Goal: Task Accomplishment & Management: Complete application form

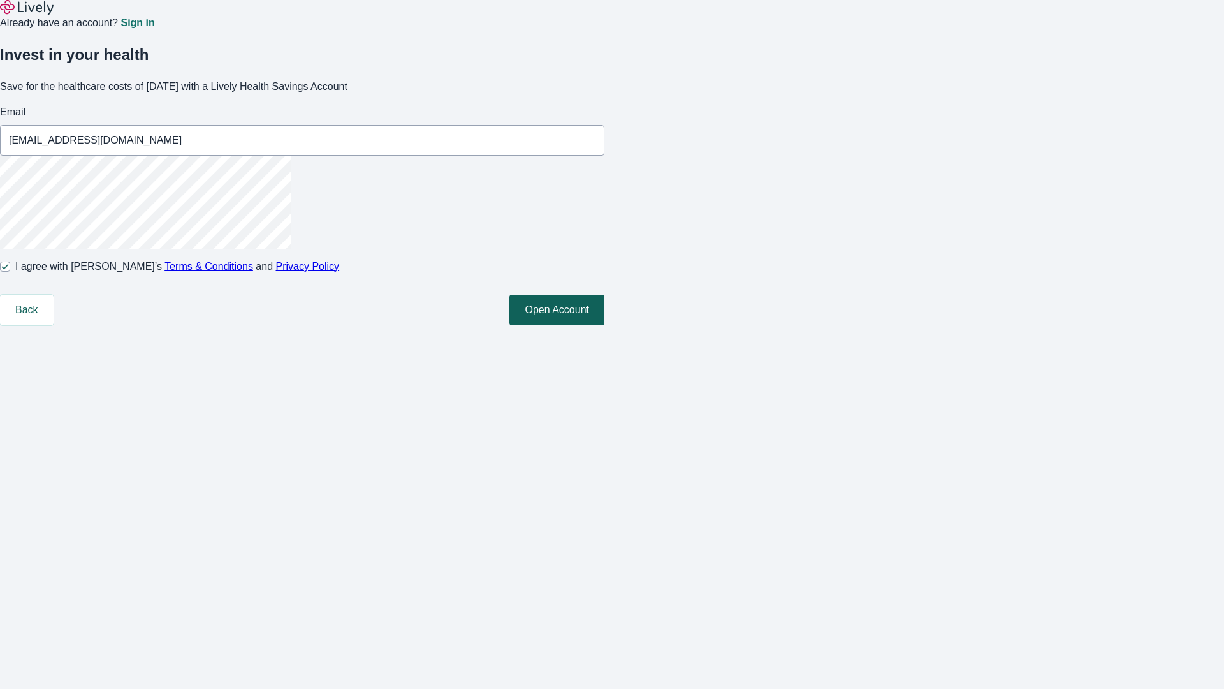
click at [605, 325] on button "Open Account" at bounding box center [557, 310] width 95 height 31
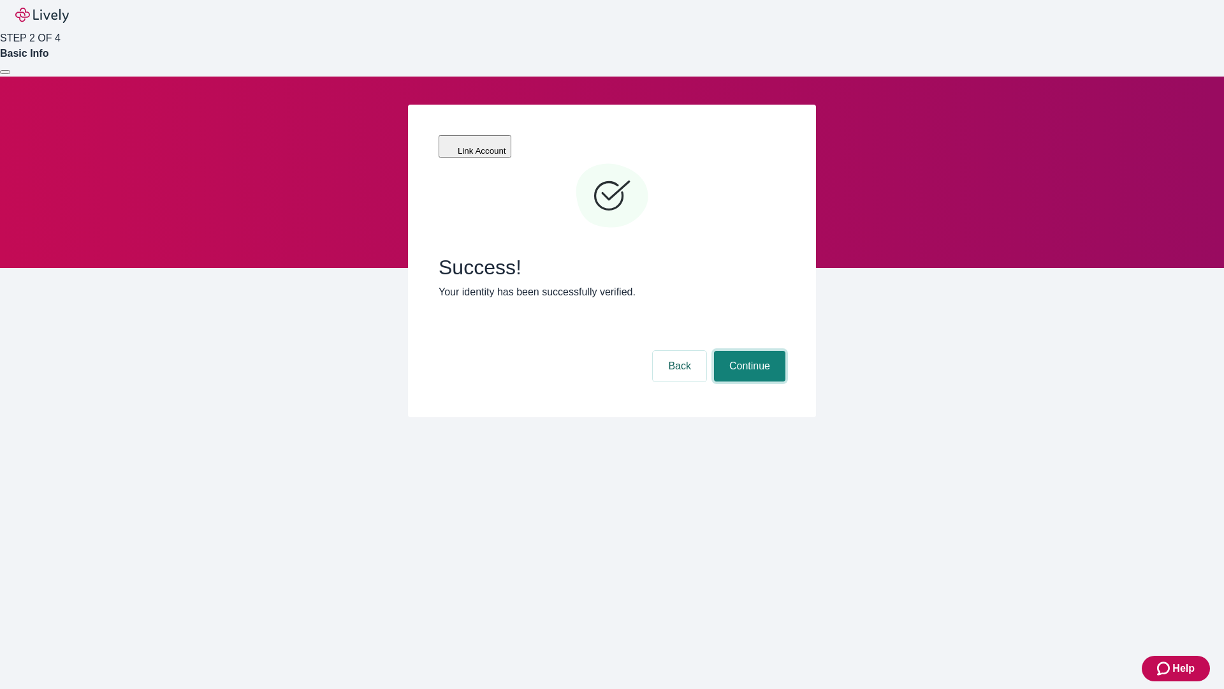
click at [748, 351] on button "Continue" at bounding box center [749, 366] width 71 height 31
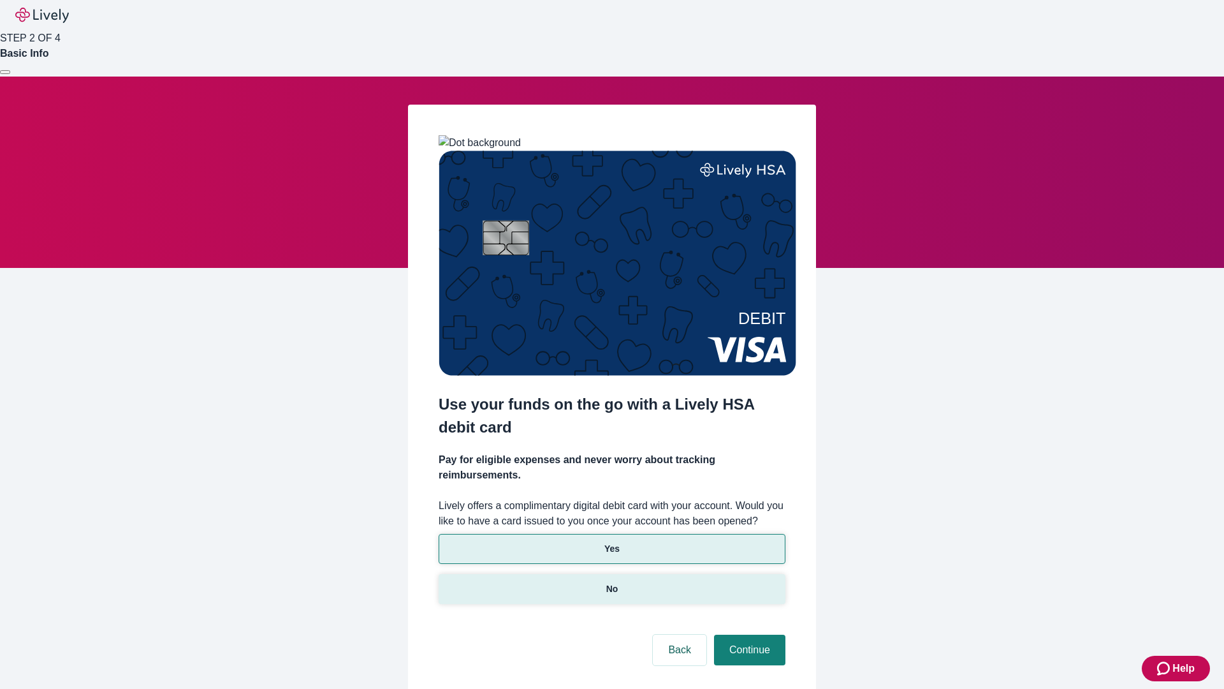
click at [612, 582] on p "No" at bounding box center [612, 588] width 12 height 13
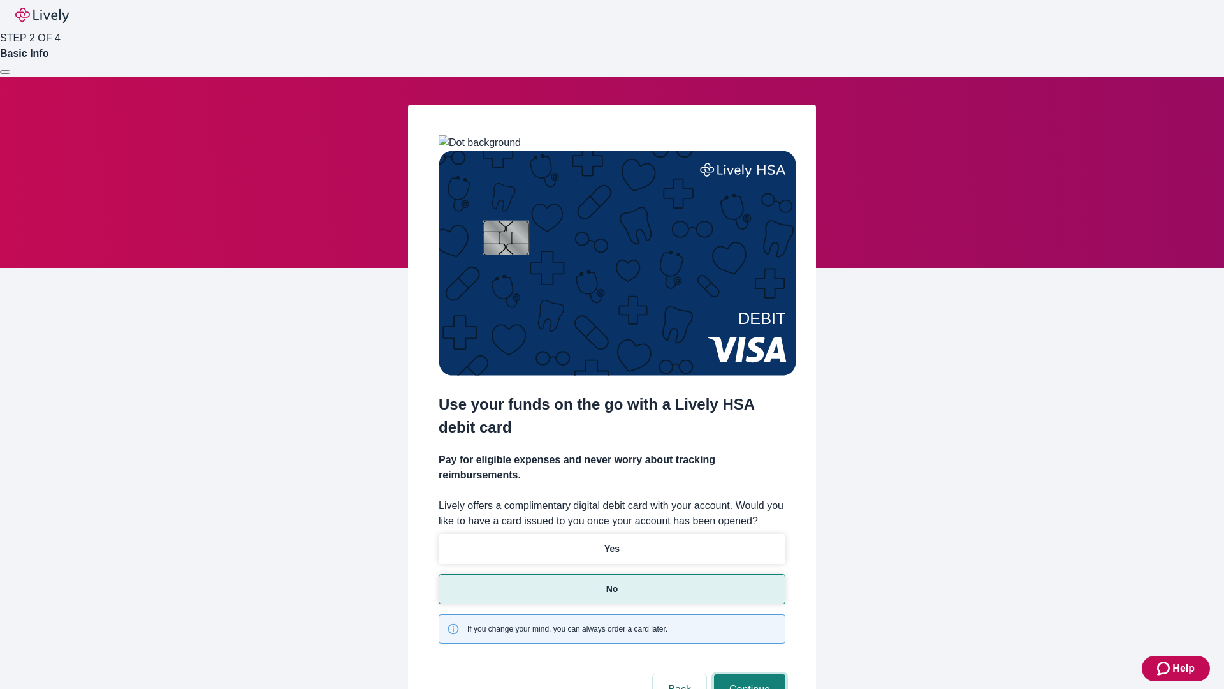
click at [748, 674] on button "Continue" at bounding box center [749, 689] width 71 height 31
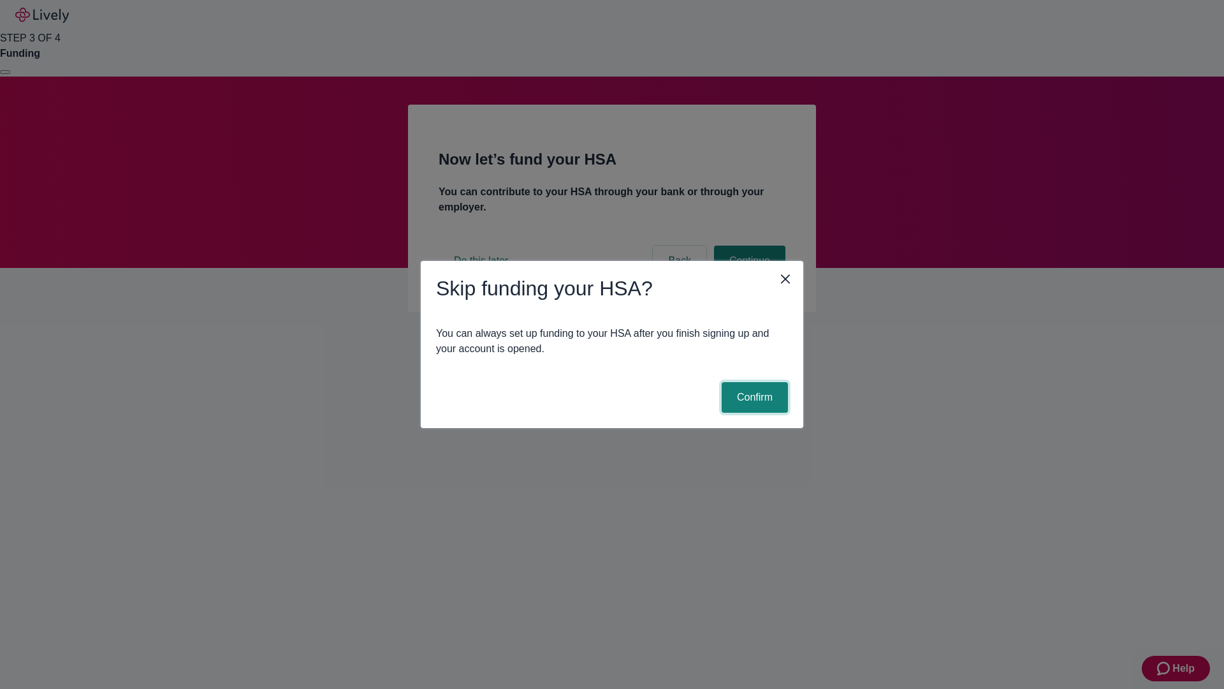
click at [753, 397] on button "Confirm" at bounding box center [755, 397] width 66 height 31
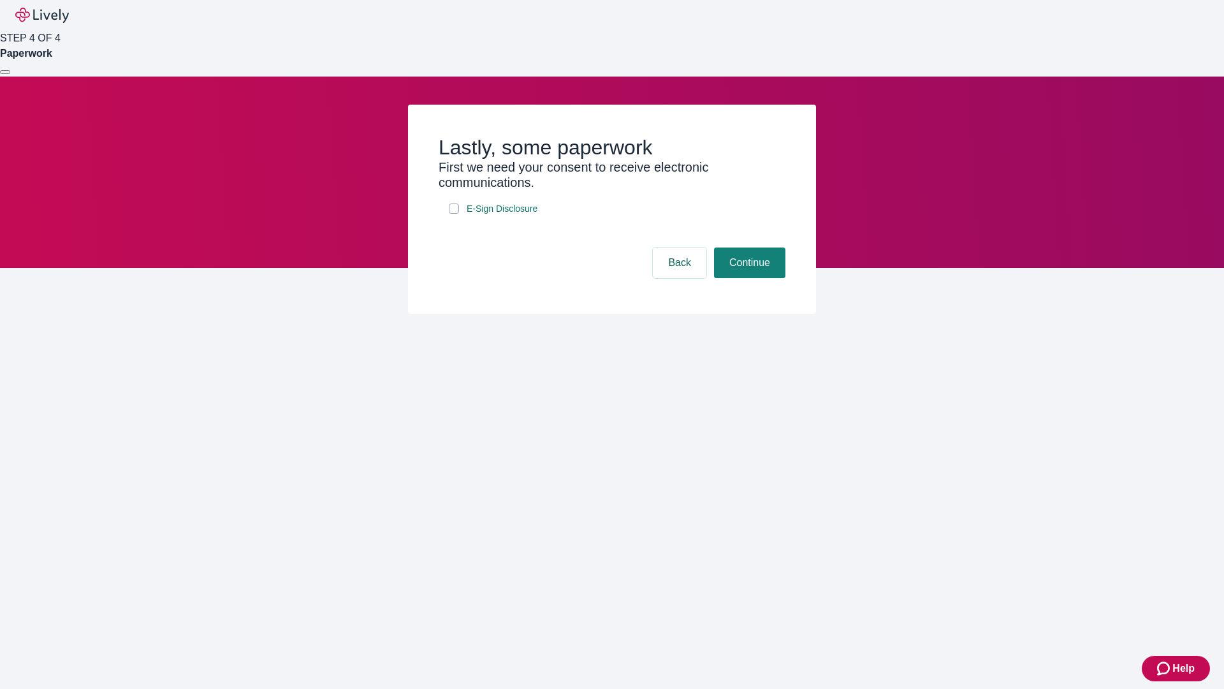
click at [454, 214] on input "E-Sign Disclosure" at bounding box center [454, 208] width 10 height 10
checkbox input "true"
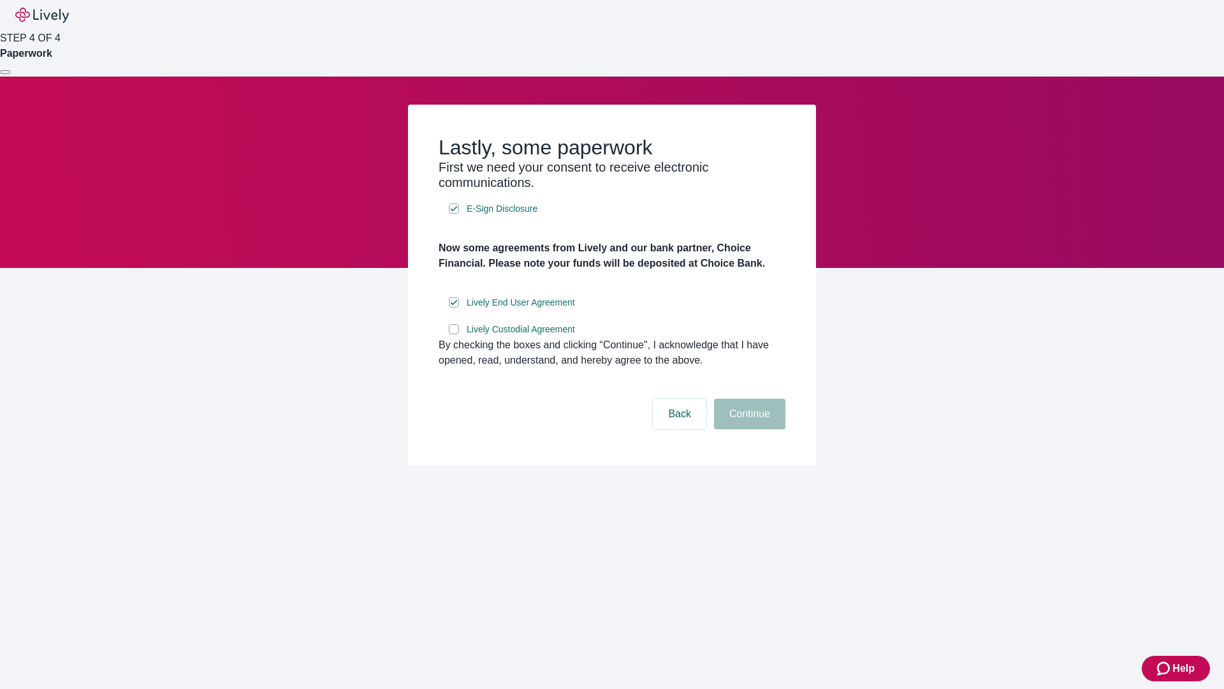
click at [454, 334] on input "Lively Custodial Agreement" at bounding box center [454, 329] width 10 height 10
checkbox input "true"
click at [748, 429] on button "Continue" at bounding box center [749, 414] width 71 height 31
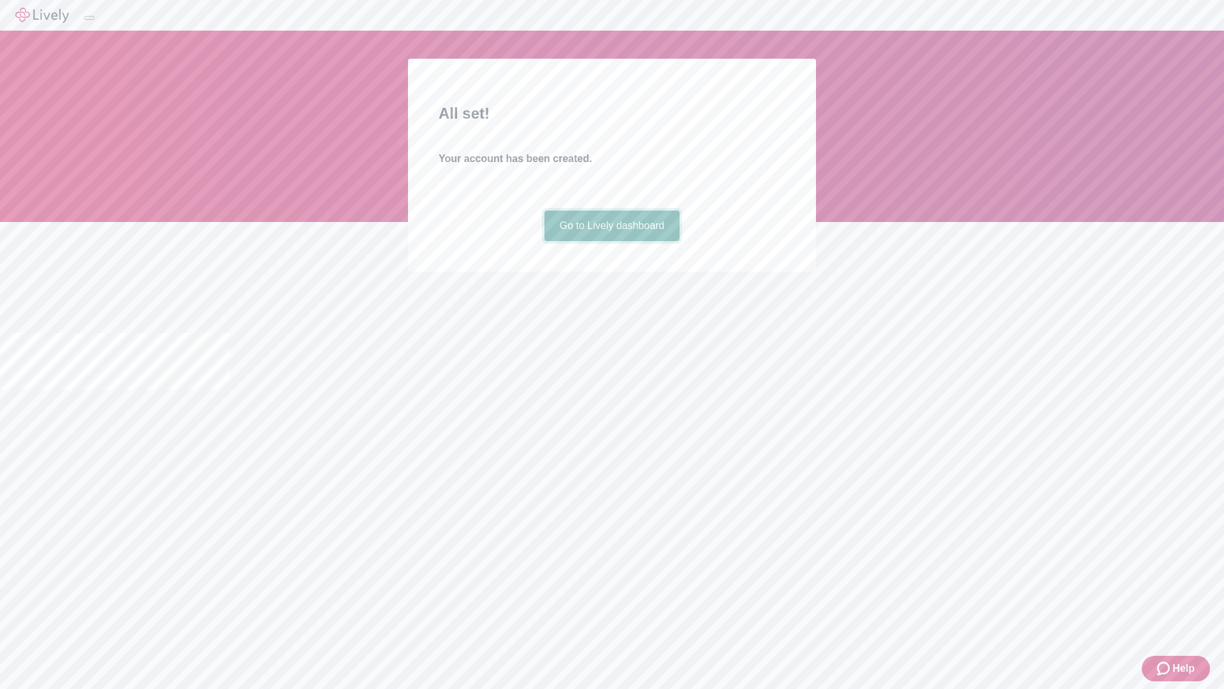
click at [612, 241] on link "Go to Lively dashboard" at bounding box center [613, 225] width 136 height 31
